Goal: Navigation & Orientation: Find specific page/section

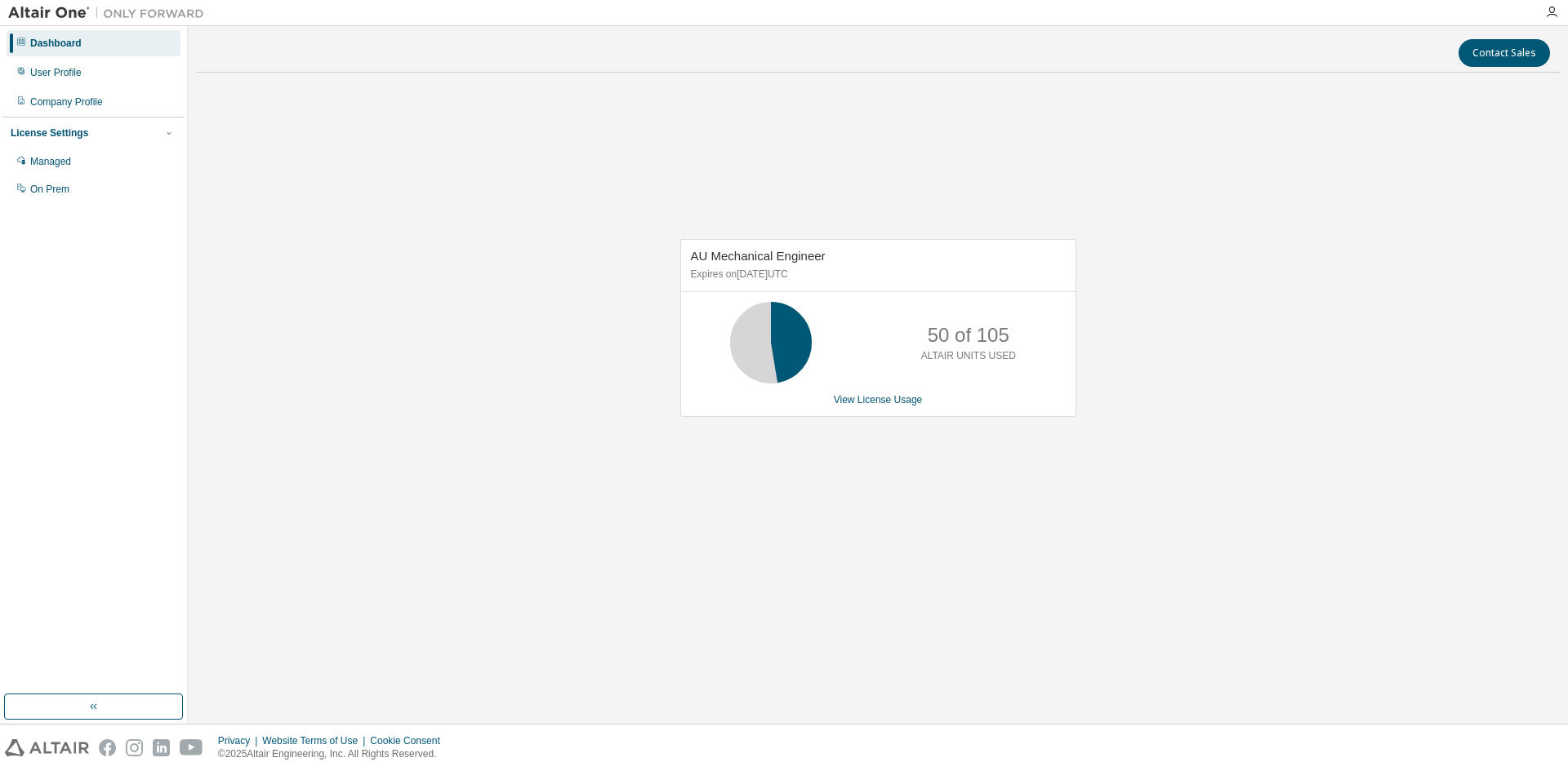
click at [811, 514] on div "AU Mechanical Engineer Expires on [DATE] UTC 50 of 105 ALTAIR UNITS USED View L…" at bounding box center [877, 336] width 1364 height 502
drag, startPoint x: 683, startPoint y: 234, endPoint x: 224, endPoint y: 272, distance: 460.6
click at [683, 234] on div "AU Mechanical Engineer Expires on [DATE] UTC 50 of 105 ALTAIR UNITS USED View L…" at bounding box center [877, 336] width 1364 height 502
